Goal: Task Accomplishment & Management: Use online tool/utility

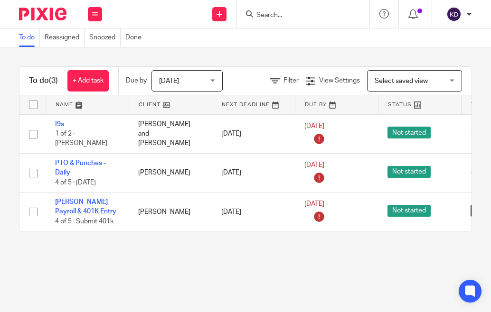
click at [49, 10] on img at bounding box center [42, 14] width 47 height 13
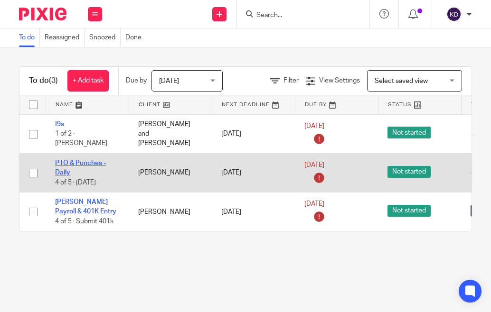
click at [66, 160] on link "PTO & Punches - Daily" at bounding box center [80, 168] width 51 height 16
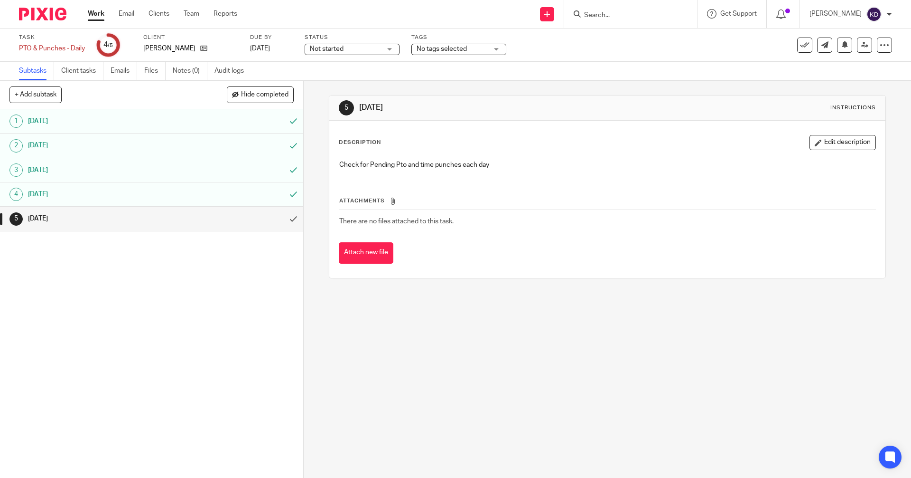
click at [801, 42] on icon at bounding box center [804, 44] width 9 height 9
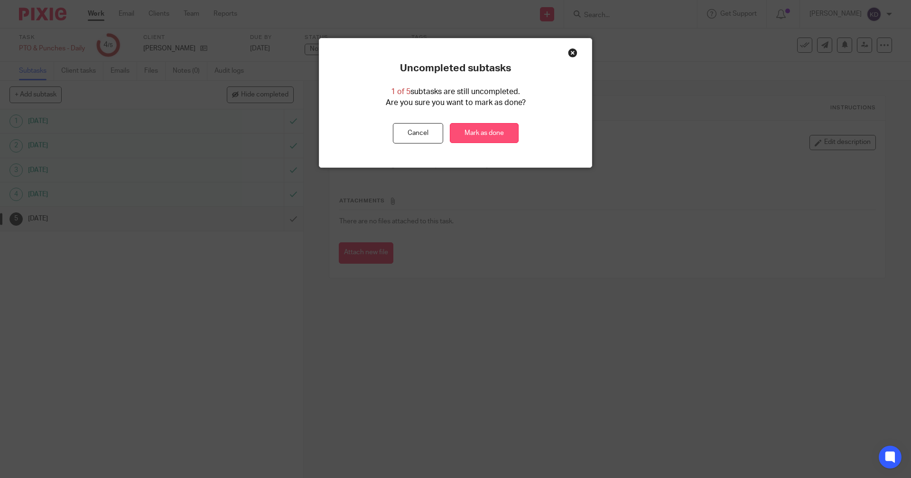
click at [483, 133] on link "Mark as done" at bounding box center [484, 133] width 69 height 20
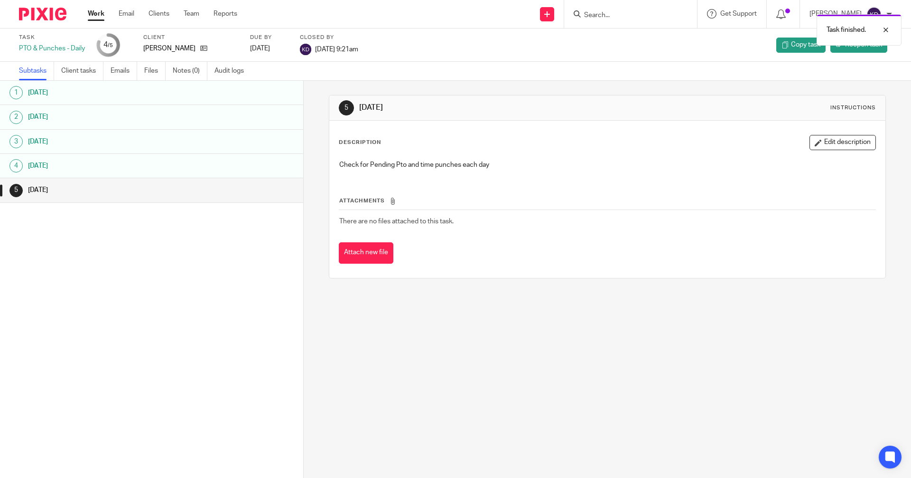
click at [77, 225] on div "1 Monday 2 Tuesday 3 Wednesday 4 Thursday 5 Friday" at bounding box center [151, 265] width 303 height 368
click at [44, 16] on img at bounding box center [42, 14] width 47 height 13
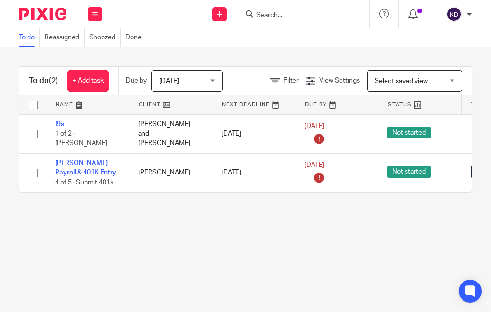
click at [31, 15] on img at bounding box center [42, 14] width 47 height 13
